Goal: Task Accomplishment & Management: Manage account settings

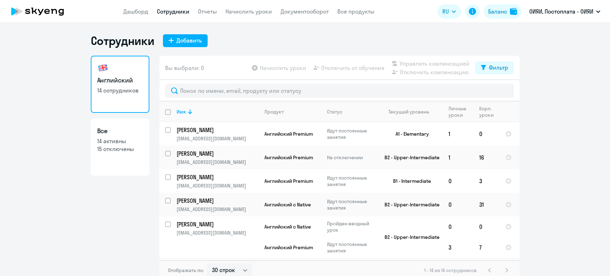
select select "30"
click at [165, 113] on input "deselect all" at bounding box center [172, 116] width 14 height 14
checkbox input "true"
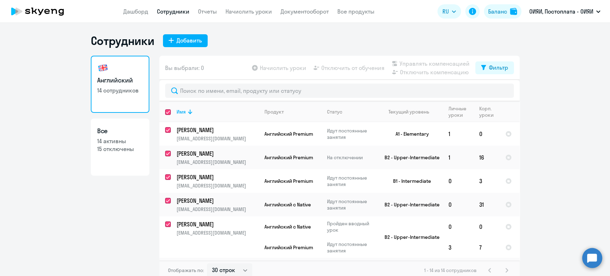
checkbox input "true"
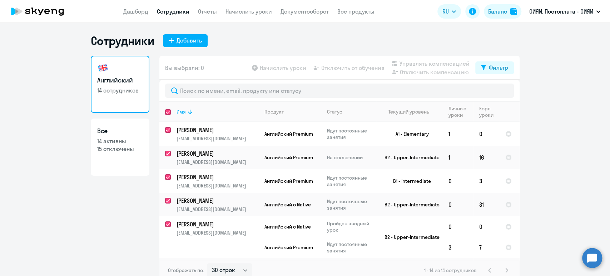
checkbox input "true"
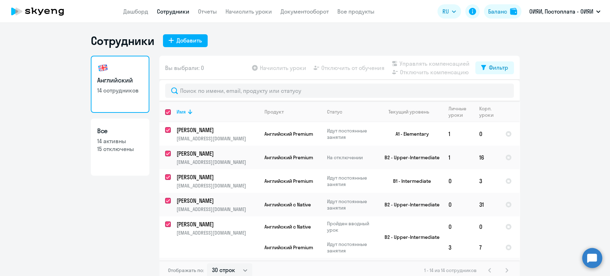
checkbox input "true"
